Goal: Transaction & Acquisition: Purchase product/service

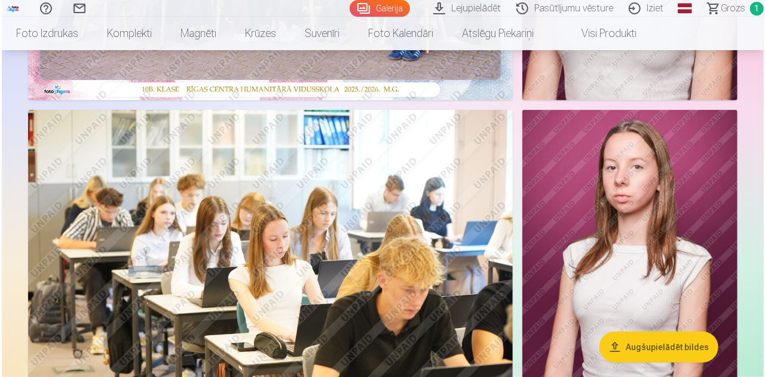
scroll to position [418, 0]
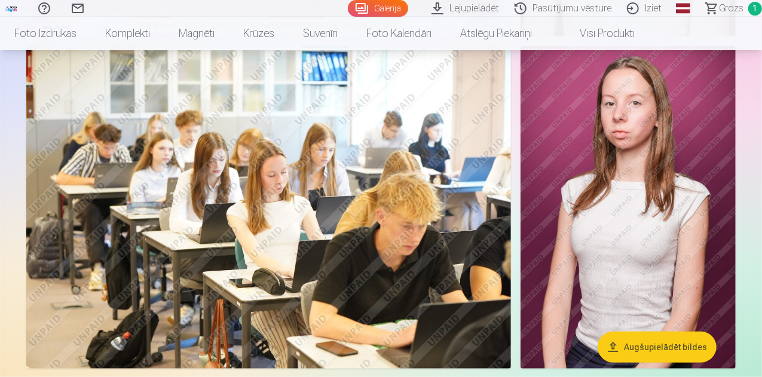
click at [314, 223] on img at bounding box center [268, 207] width 485 height 323
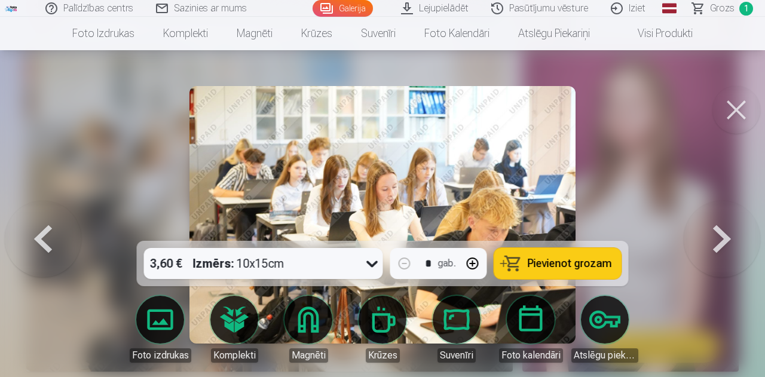
click at [549, 260] on span "Pievienot grozam" at bounding box center [570, 263] width 84 height 11
click at [720, 229] on button at bounding box center [722, 215] width 77 height 28
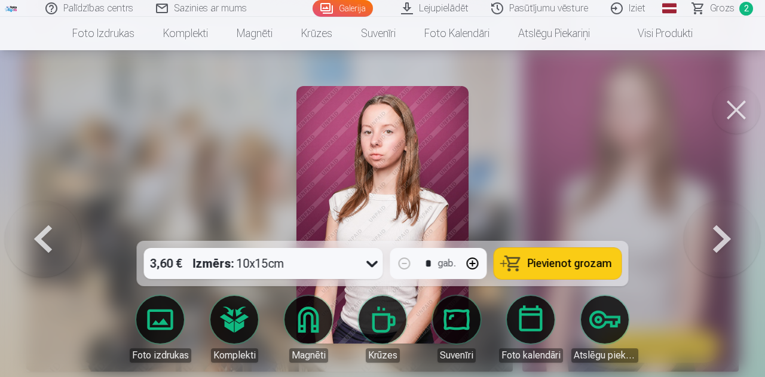
click at [724, 229] on button at bounding box center [722, 215] width 77 height 28
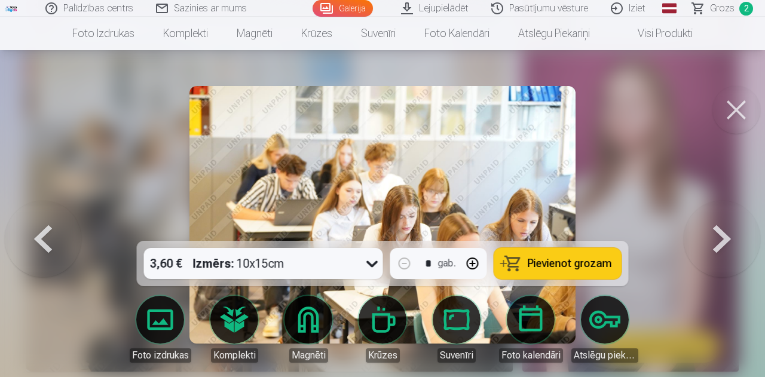
click at [723, 229] on button at bounding box center [722, 215] width 77 height 28
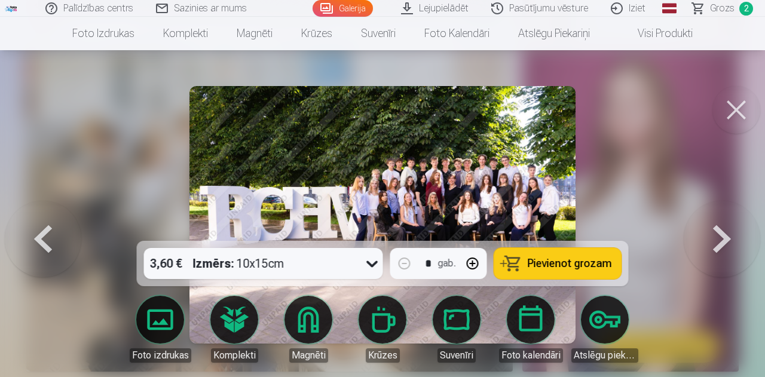
click at [41, 229] on button at bounding box center [43, 215] width 77 height 28
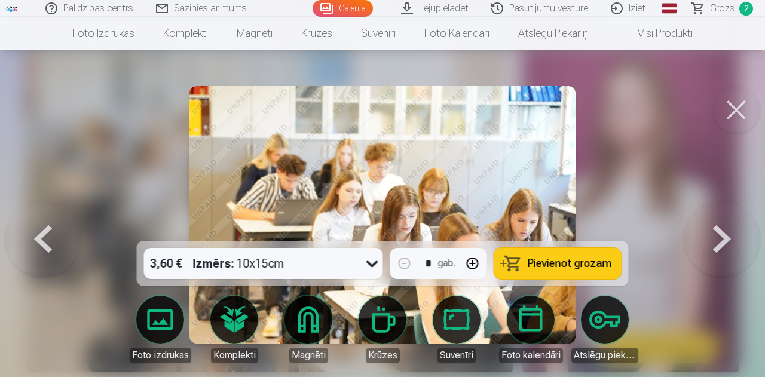
click at [726, 229] on button at bounding box center [722, 215] width 77 height 28
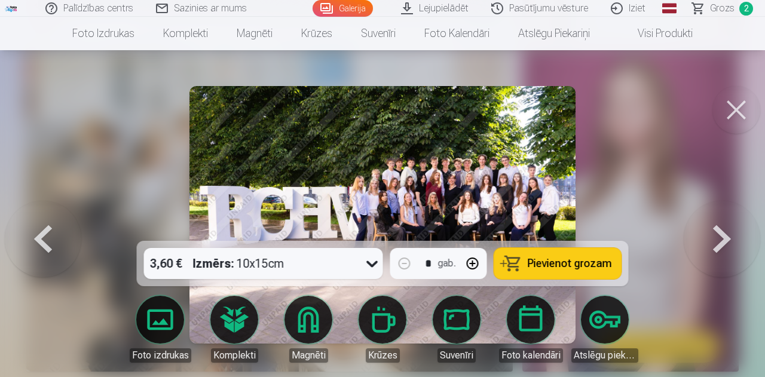
click at [726, 229] on button at bounding box center [722, 215] width 77 height 28
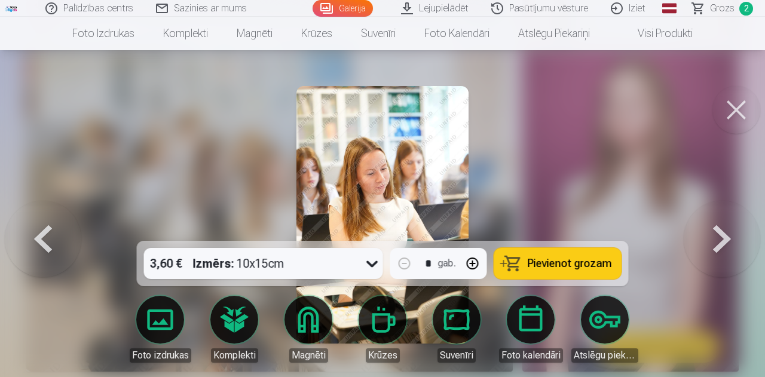
click at [577, 262] on span "Pievienot grozam" at bounding box center [570, 263] width 84 height 11
click at [723, 229] on button at bounding box center [722, 215] width 77 height 28
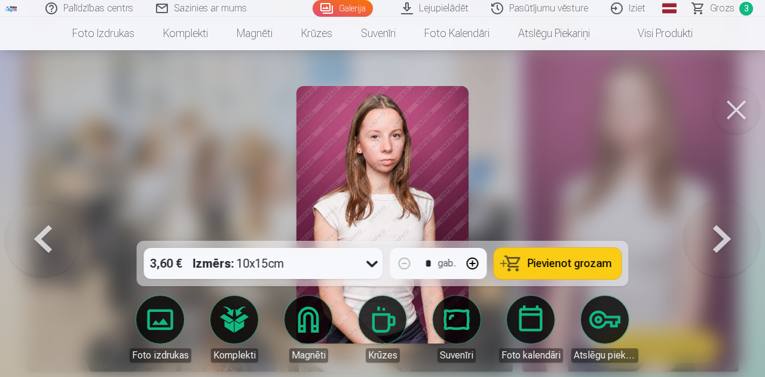
click at [559, 265] on span "Pievienot grozam" at bounding box center [570, 263] width 84 height 11
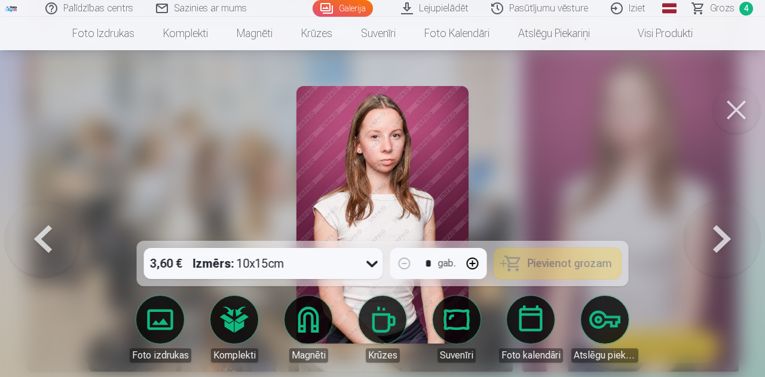
click at [726, 229] on button at bounding box center [722, 215] width 77 height 28
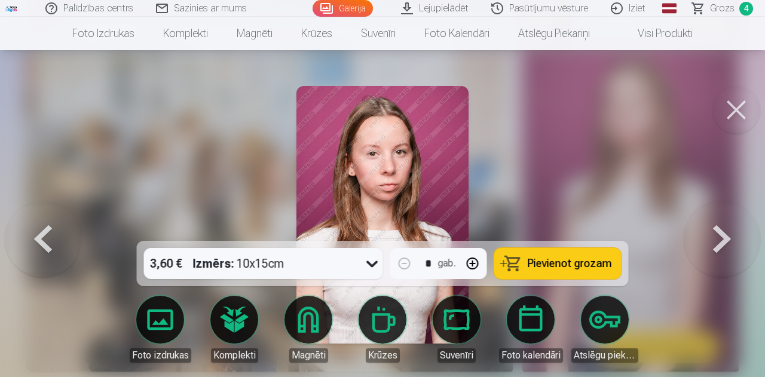
click at [41, 229] on button at bounding box center [43, 215] width 77 height 28
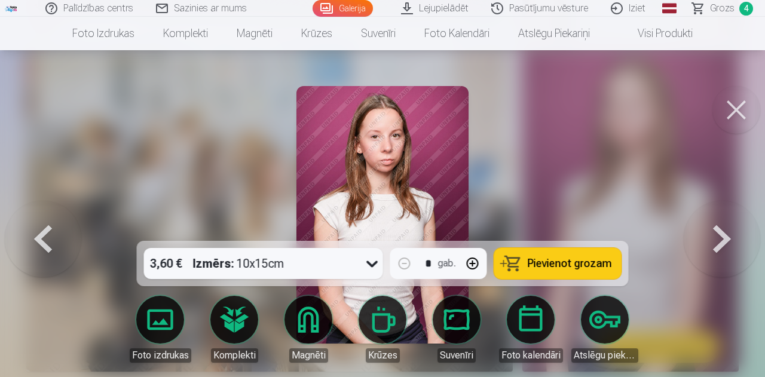
click at [722, 229] on button at bounding box center [722, 215] width 77 height 28
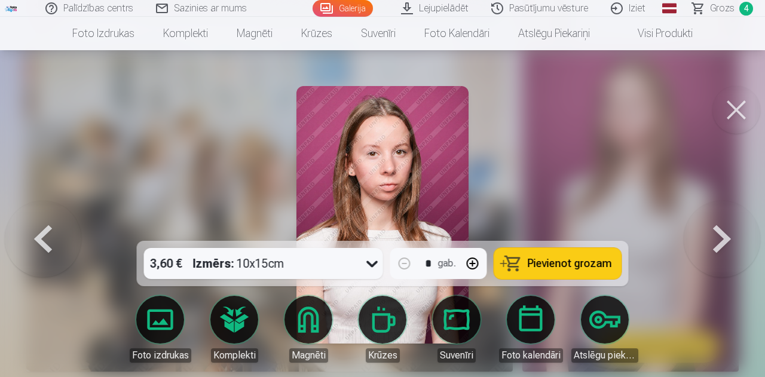
click at [538, 265] on span "Pievienot grozam" at bounding box center [570, 263] width 84 height 11
click at [724, 229] on button at bounding box center [722, 215] width 77 height 28
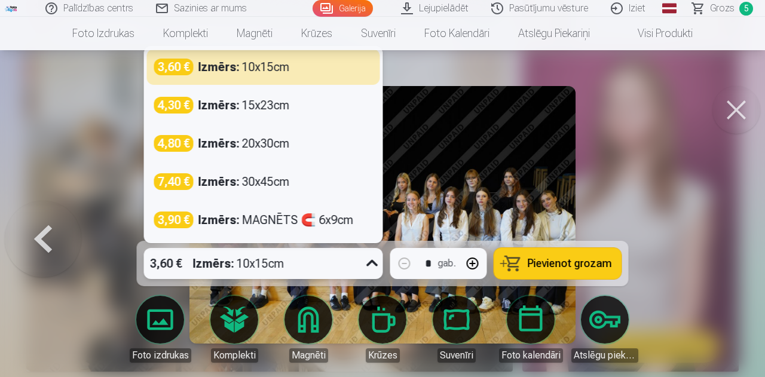
click at [366, 261] on icon at bounding box center [372, 263] width 19 height 19
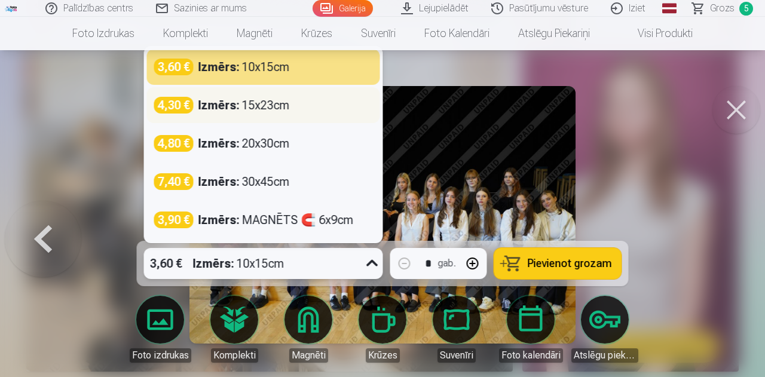
click at [294, 105] on div "4,30 € Izmērs : 15x23cm" at bounding box center [263, 105] width 219 height 17
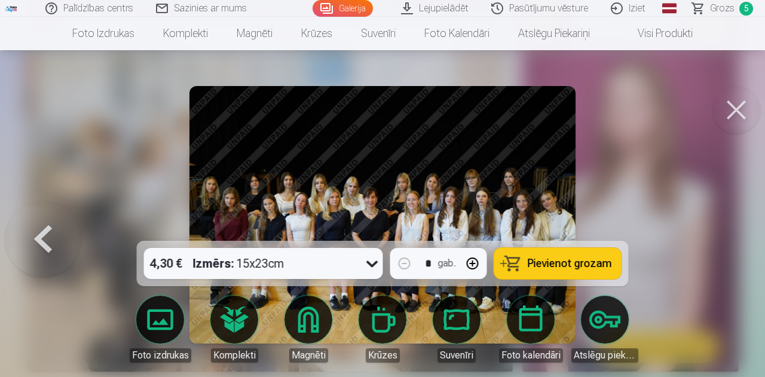
click at [587, 262] on span "Pievienot grozam" at bounding box center [570, 263] width 84 height 11
click at [718, 5] on span "Grozs" at bounding box center [722, 8] width 25 height 14
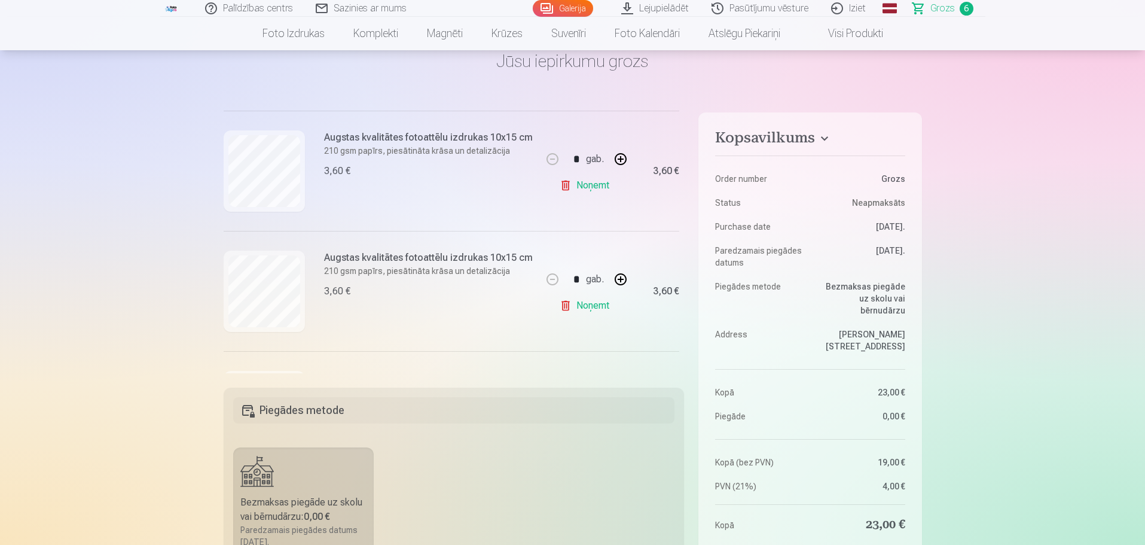
scroll to position [478, 0]
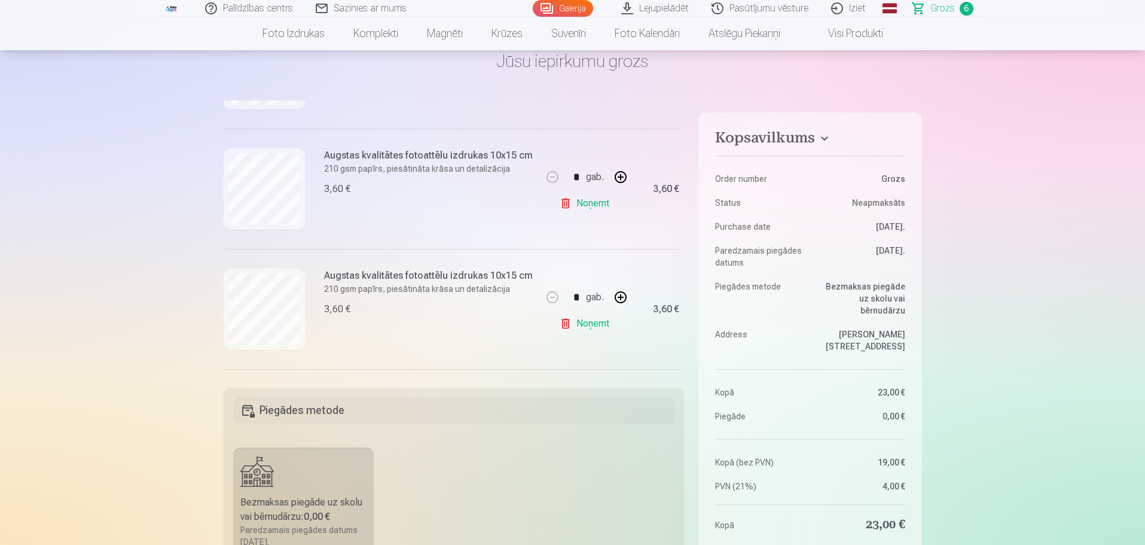
click at [600, 198] on link "Noņemt" at bounding box center [586, 203] width 54 height 24
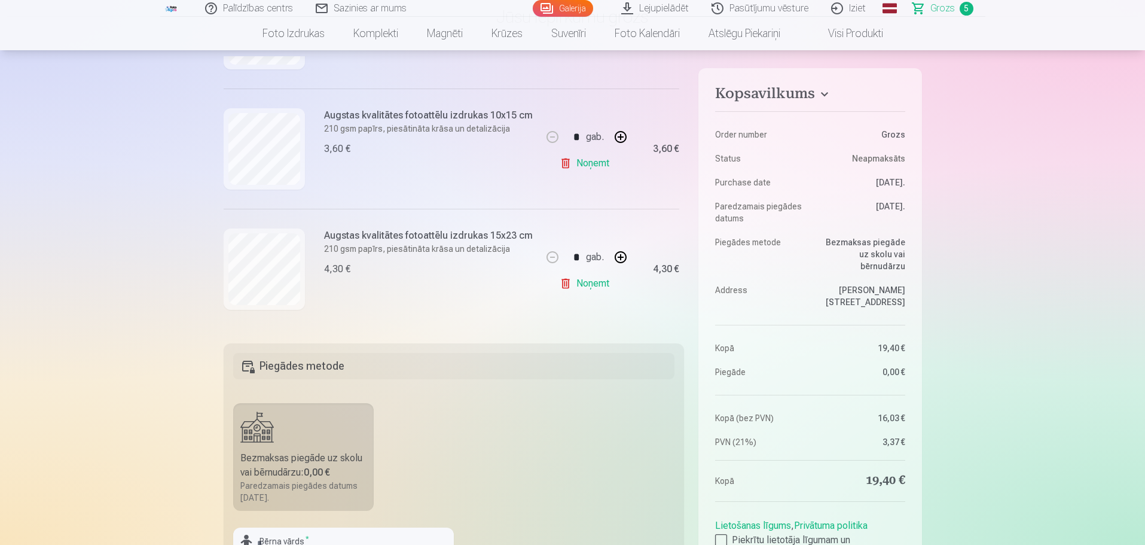
scroll to position [239, 0]
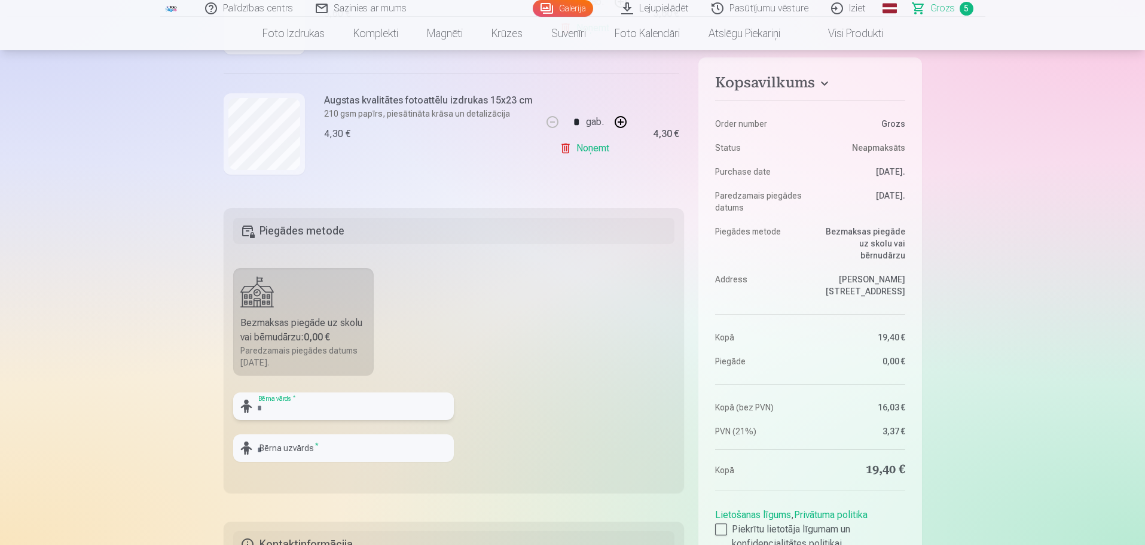
click at [315, 377] on input "text" at bounding box center [343, 405] width 221 height 27
type input "*******"
type input "*****"
drag, startPoint x: 446, startPoint y: 344, endPoint x: 464, endPoint y: 339, distance: 19.3
click at [447, 344] on fieldset "Piegādes metode Bezmaksas piegāde uz skolu vai bērnudārzu : 0,00 € Paredzamais …" at bounding box center [454, 350] width 461 height 285
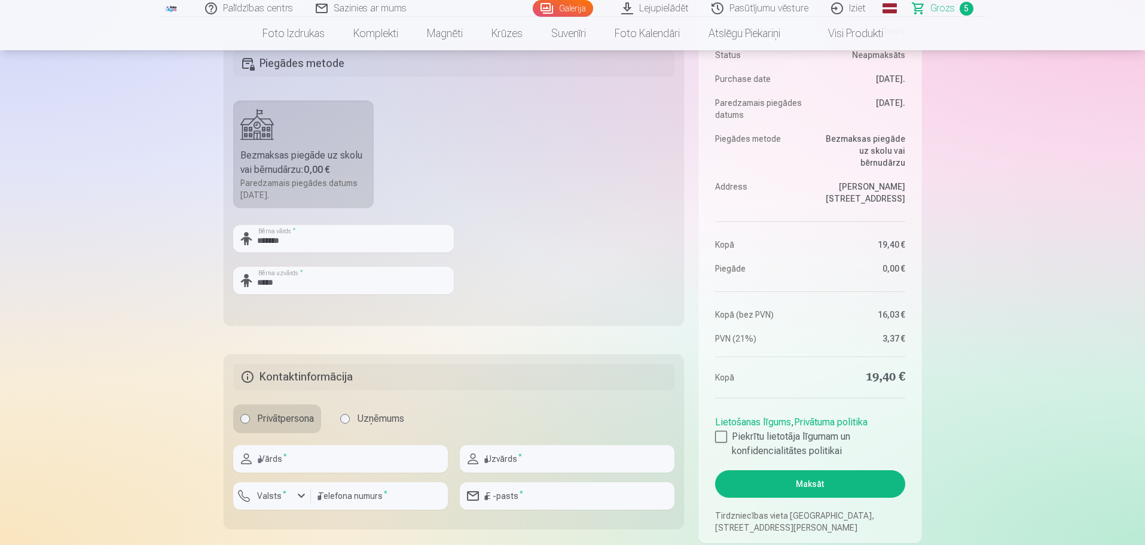
scroll to position [478, 0]
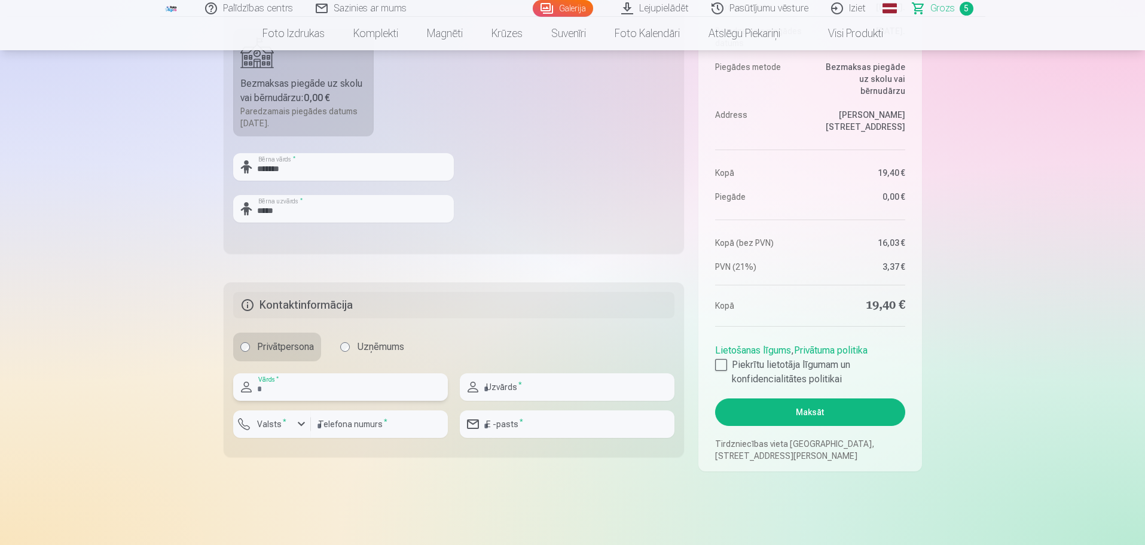
click at [310, 377] on input "text" at bounding box center [340, 386] width 215 height 27
type input "******"
type input "*****"
click at [265, 377] on label "Valsts *" at bounding box center [271, 424] width 39 height 12
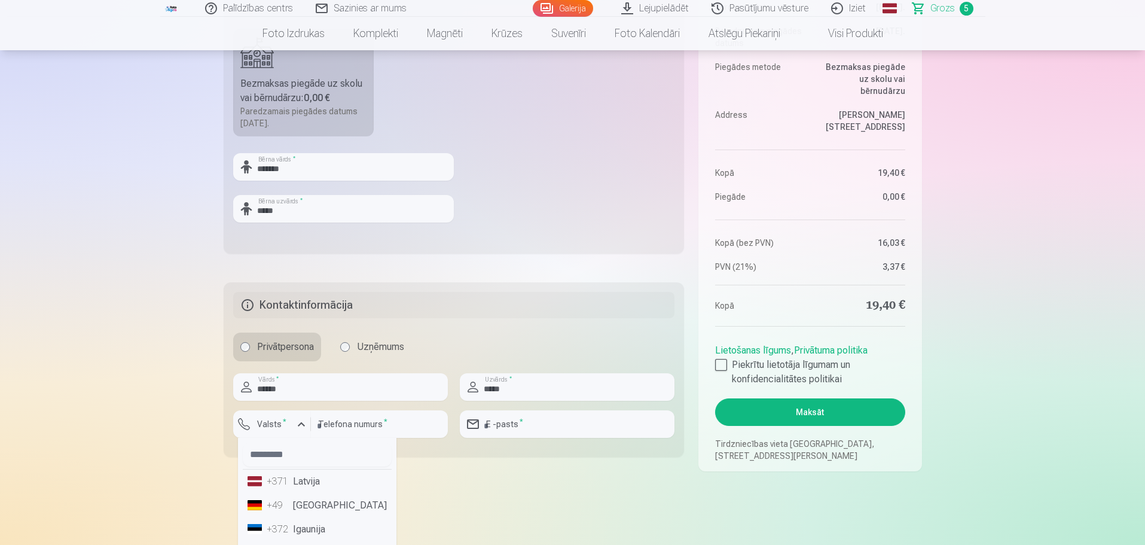
click at [303, 377] on li "+371 Latvija" at bounding box center [317, 481] width 149 height 24
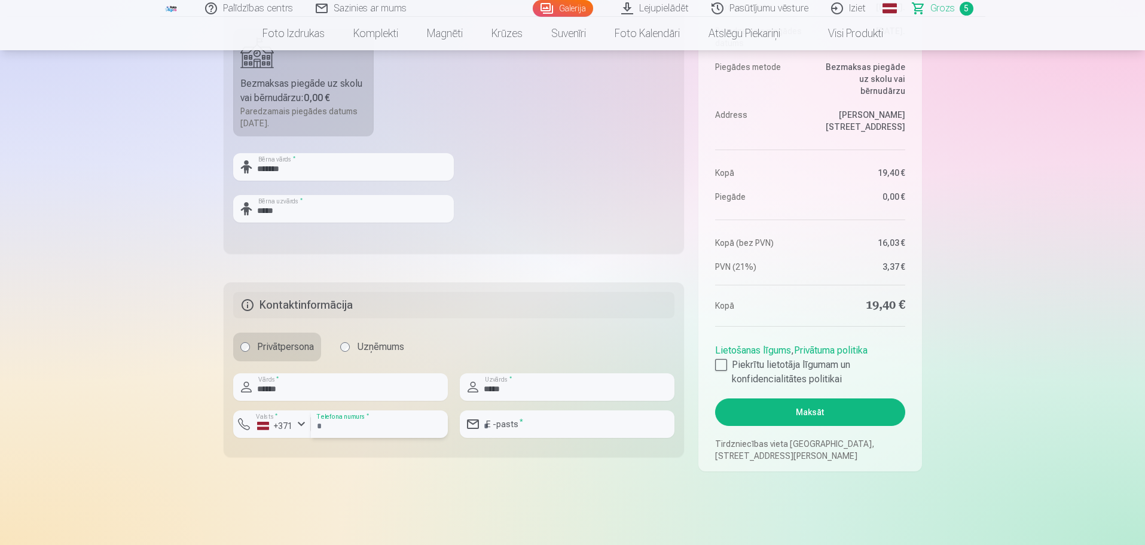
click at [327, 377] on input "number" at bounding box center [379, 423] width 137 height 27
type input "********"
click at [524, 377] on input "email" at bounding box center [567, 423] width 215 height 27
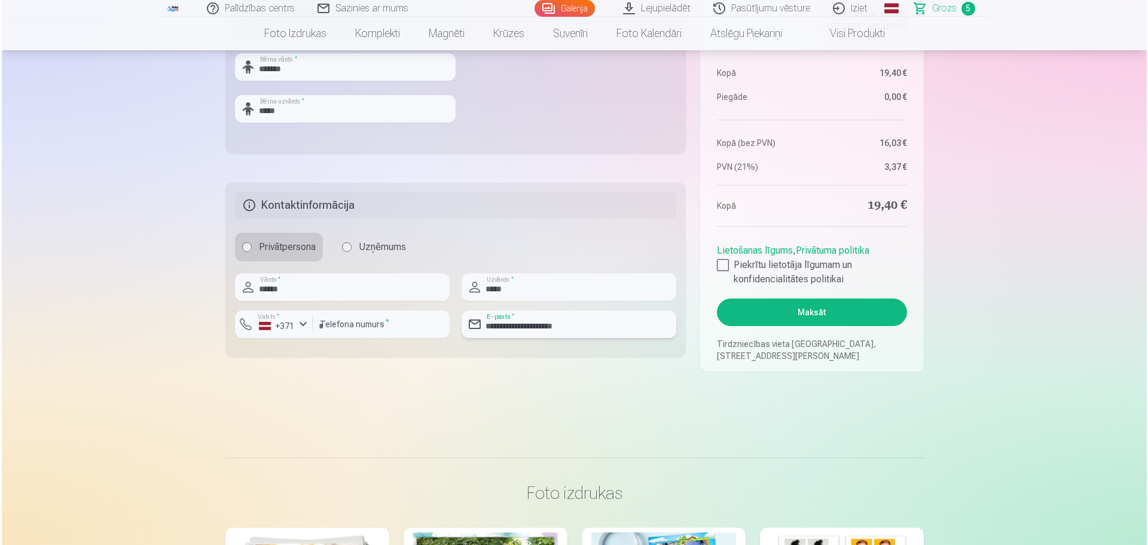
scroll to position [598, 0]
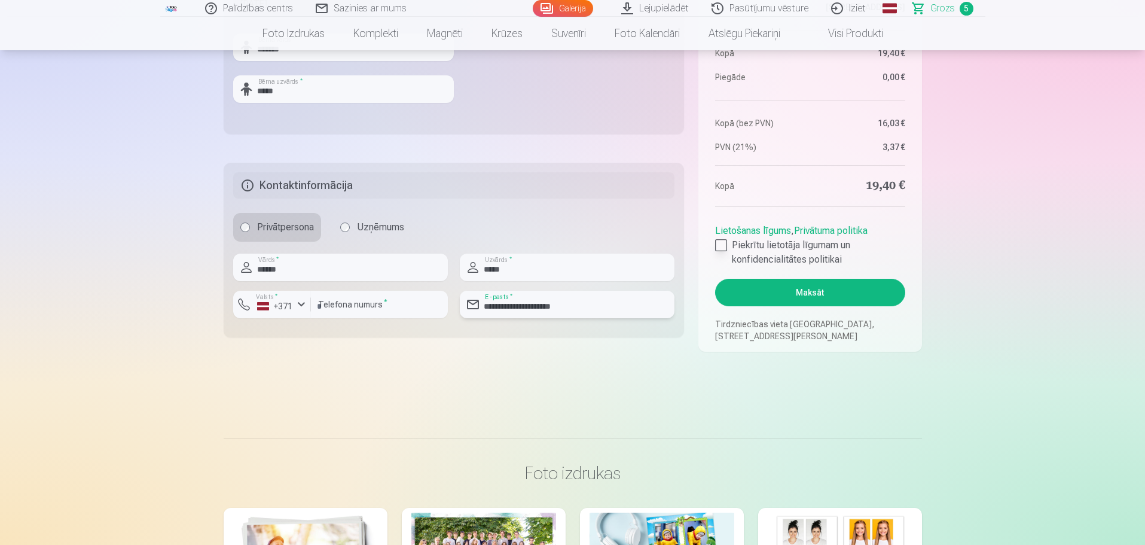
type input "**********"
click at [719, 243] on div at bounding box center [721, 245] width 12 height 12
click at [762, 293] on button "Maksāt" at bounding box center [809, 292] width 189 height 27
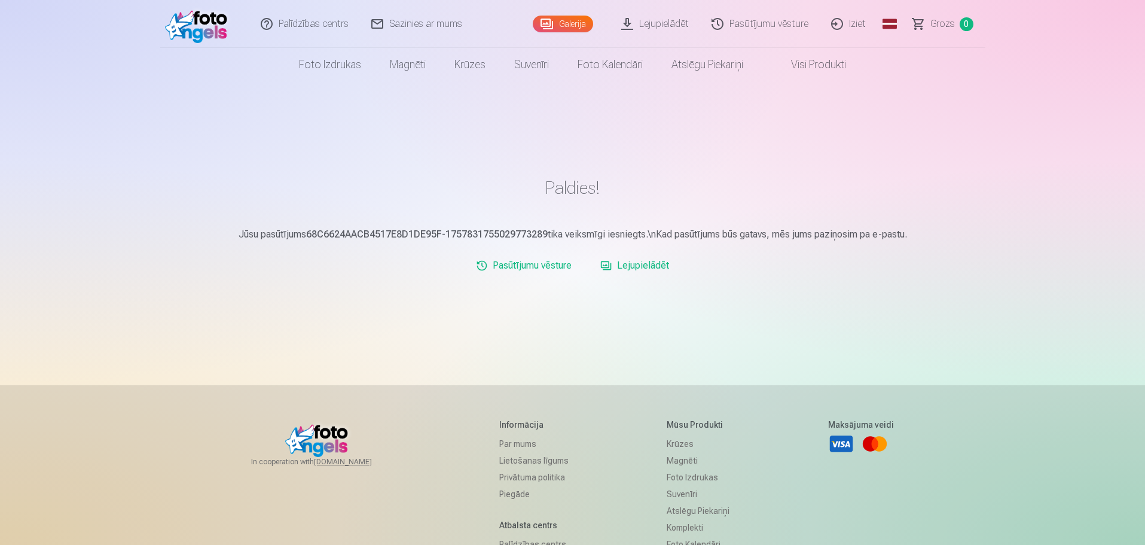
click at [640, 263] on link "Lejupielādēt" at bounding box center [634, 265] width 78 height 24
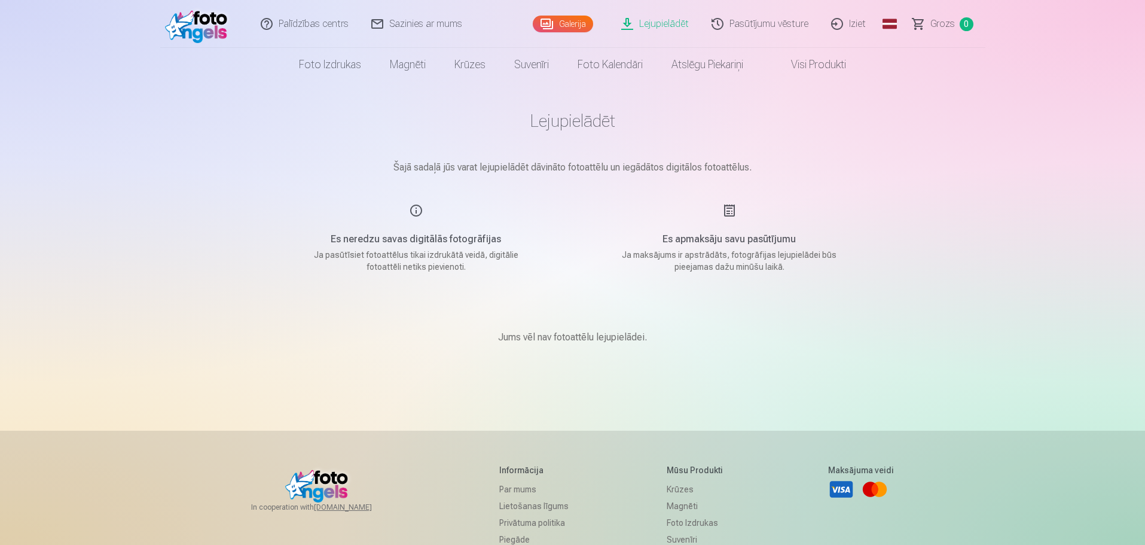
click at [667, 26] on link "Lejupielādēt" at bounding box center [655, 24] width 90 height 48
click at [647, 23] on link "Lejupielādēt" at bounding box center [655, 24] width 90 height 48
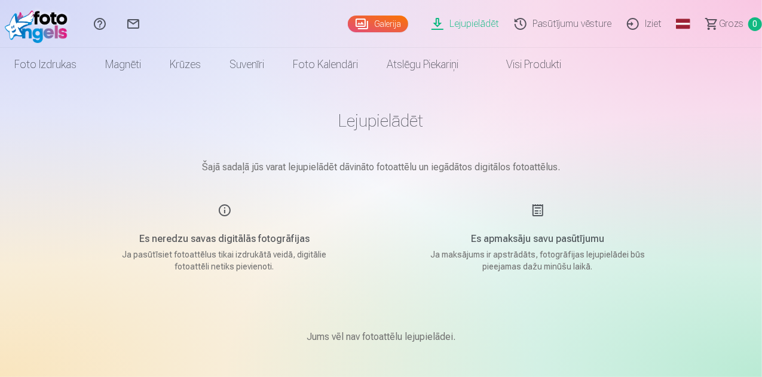
click at [445, 22] on link "Lejupielādēt" at bounding box center [467, 24] width 83 height 48
click at [441, 20] on link "Lejupielādēt" at bounding box center [467, 24] width 83 height 48
click at [563, 23] on link "Pasūtījumu vēsture" at bounding box center [565, 24] width 112 height 48
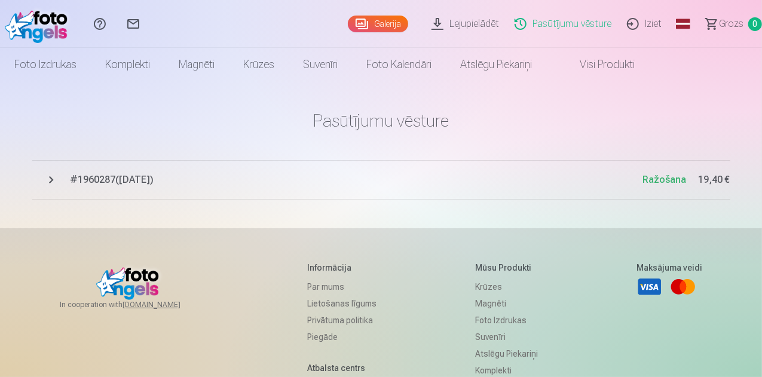
click at [467, 23] on link "Lejupielādēt" at bounding box center [467, 24] width 83 height 48
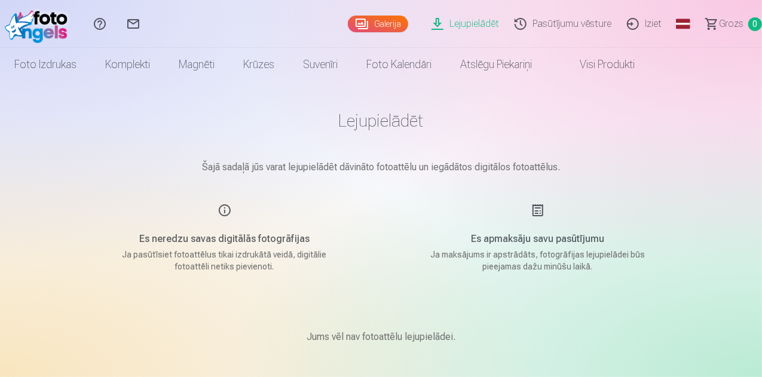
click at [224, 210] on div "Es neredzu savas digitālās fotogrāfijas Ja pasūtīsiet fotoattēlus tikai izdrukā…" at bounding box center [224, 237] width 285 height 69
click at [58, 15] on img at bounding box center [39, 24] width 69 height 38
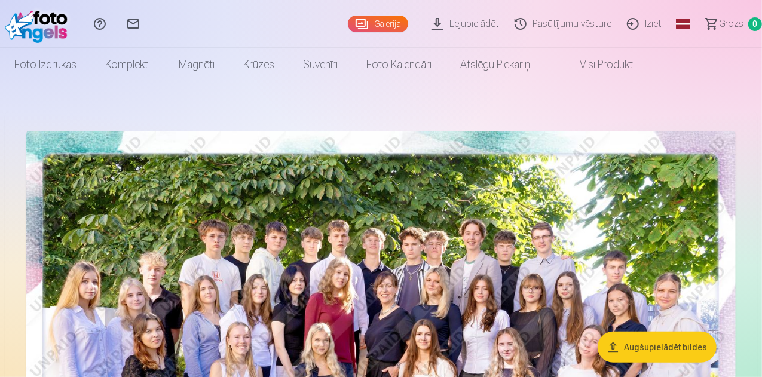
click at [727, 23] on span "Grozs" at bounding box center [731, 24] width 25 height 14
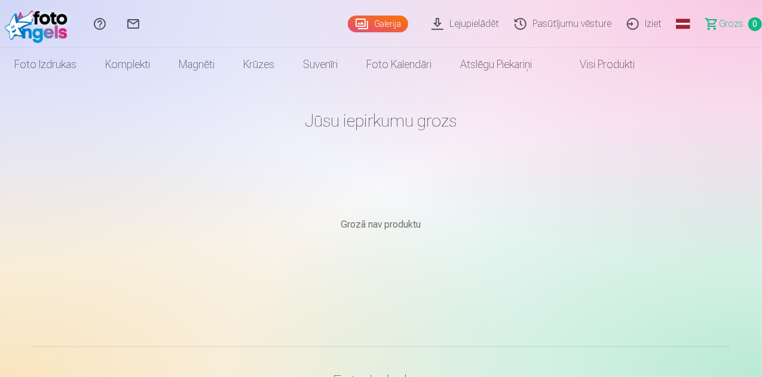
click at [632, 21] on link "Iziet" at bounding box center [646, 24] width 50 height 48
